Goal: Navigation & Orientation: Find specific page/section

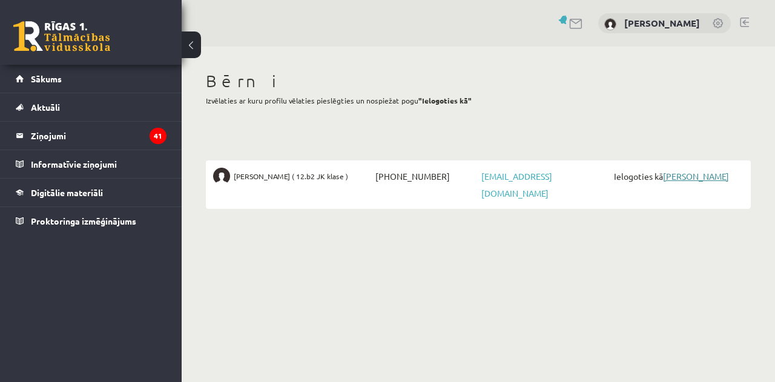
click at [711, 172] on link "[PERSON_NAME]" at bounding box center [696, 176] width 66 height 11
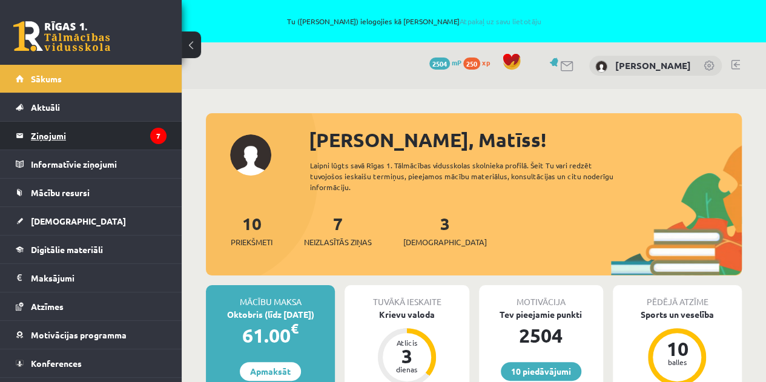
click at [44, 136] on legend "Ziņojumi 7" at bounding box center [99, 136] width 136 height 28
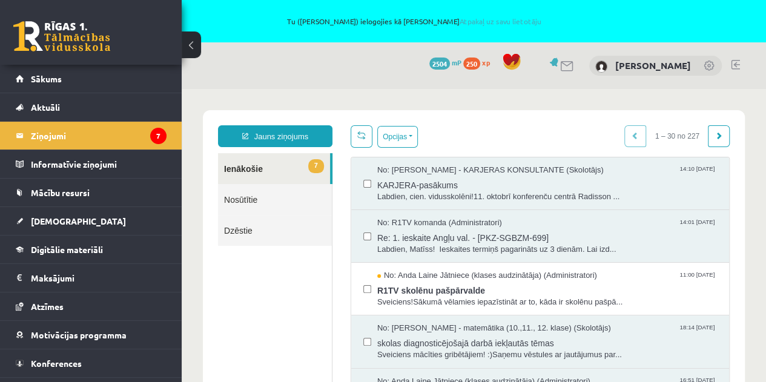
click at [739, 64] on link at bounding box center [735, 65] width 9 height 10
